Goal: Obtain resource: Download file/media

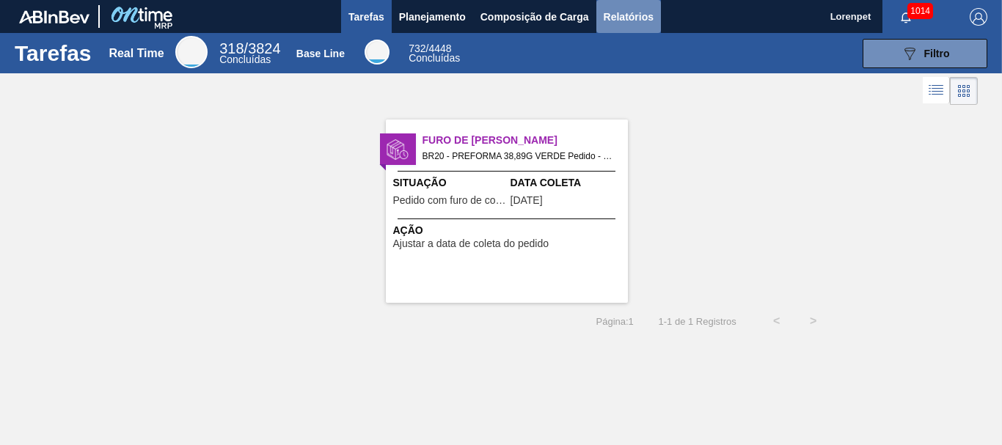
click at [624, 21] on span "Relatórios" at bounding box center [629, 17] width 50 height 18
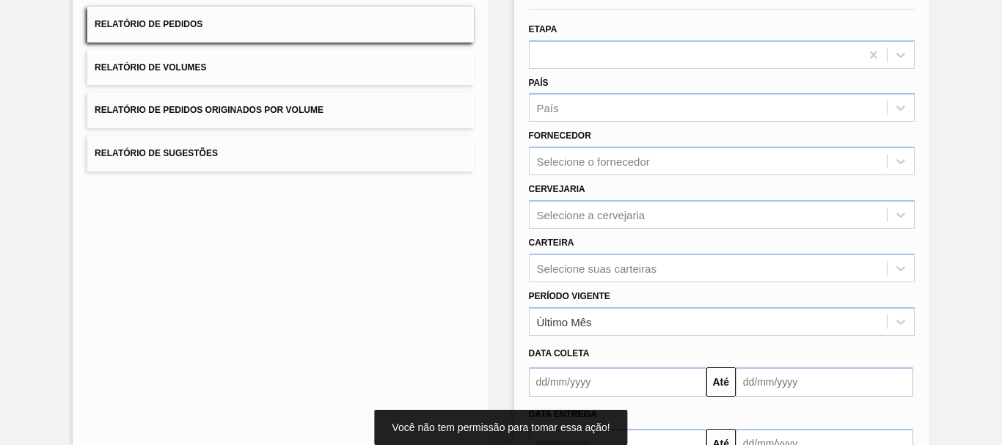
scroll to position [234, 0]
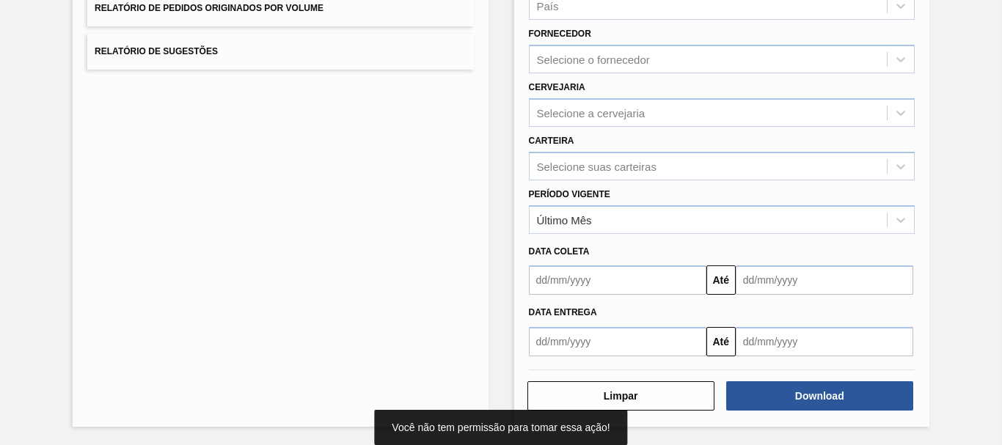
click at [629, 274] on input "text" at bounding box center [618, 280] width 178 height 29
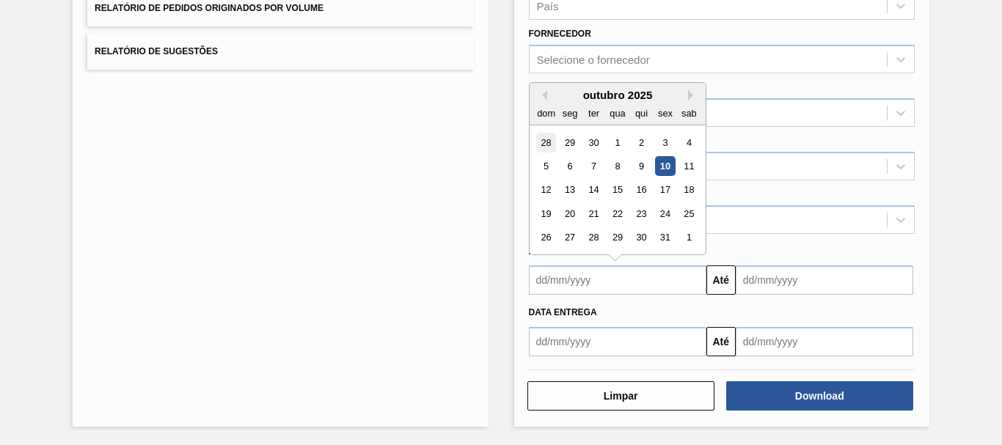
click at [544, 147] on div "28" at bounding box center [546, 143] width 20 height 20
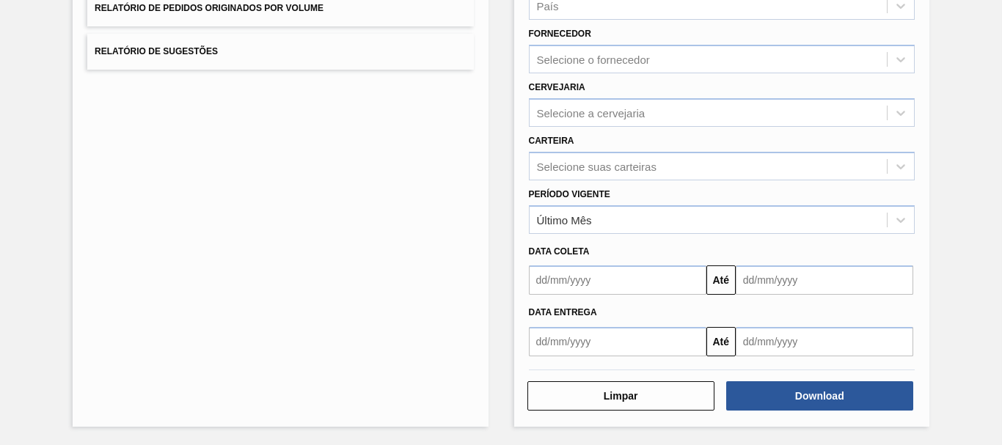
type input "[DATE]"
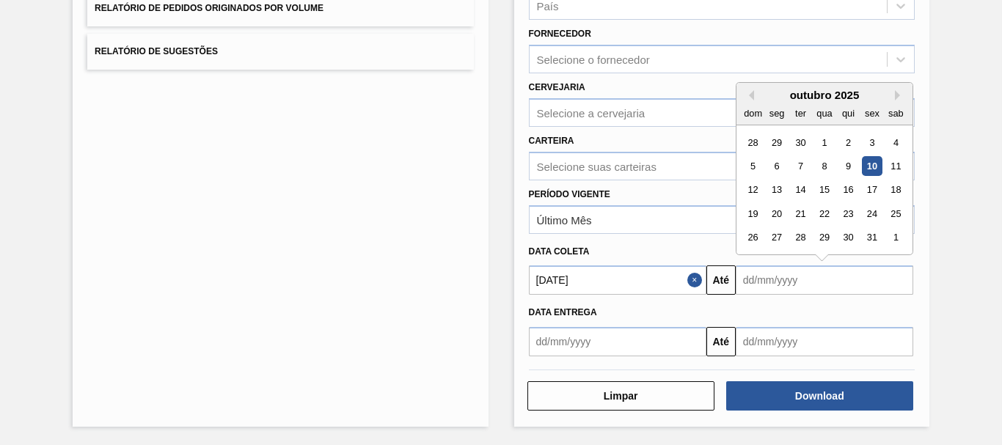
click at [767, 280] on input "text" at bounding box center [825, 280] width 178 height 29
click at [893, 235] on div "1" at bounding box center [896, 238] width 20 height 20
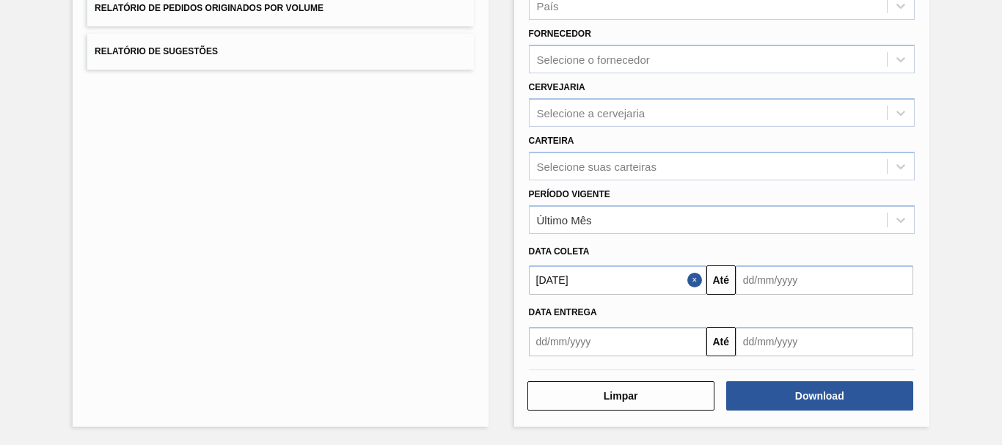
type input "[DATE]"
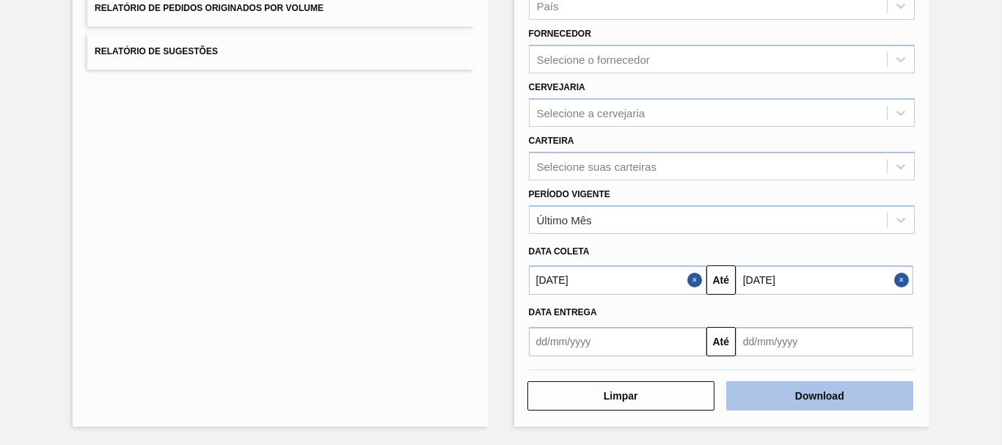
click at [822, 398] on button "Download" at bounding box center [819, 395] width 187 height 29
